Goal: Navigation & Orientation: Find specific page/section

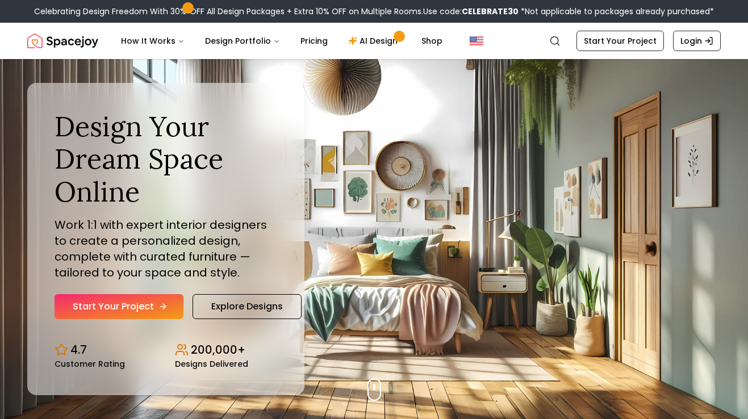
click at [158, 308] on icon "Hero section" at bounding box center [162, 306] width 9 height 9
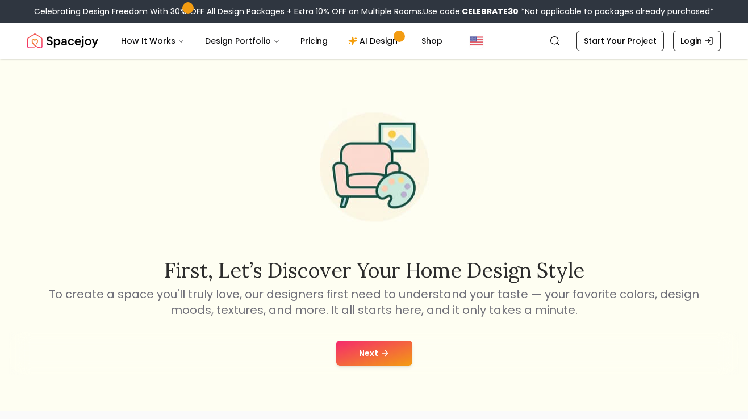
click at [386, 352] on icon at bounding box center [386, 352] width 3 height 5
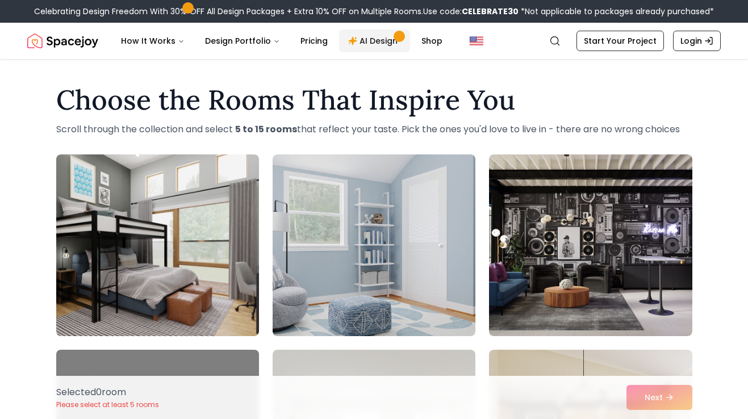
click at [381, 40] on link "AI Design" at bounding box center [374, 41] width 71 height 23
